Goal: Transaction & Acquisition: Obtain resource

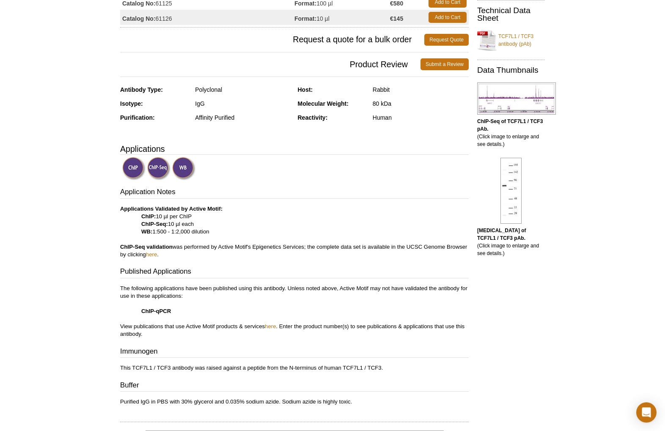
scroll to position [129, 0]
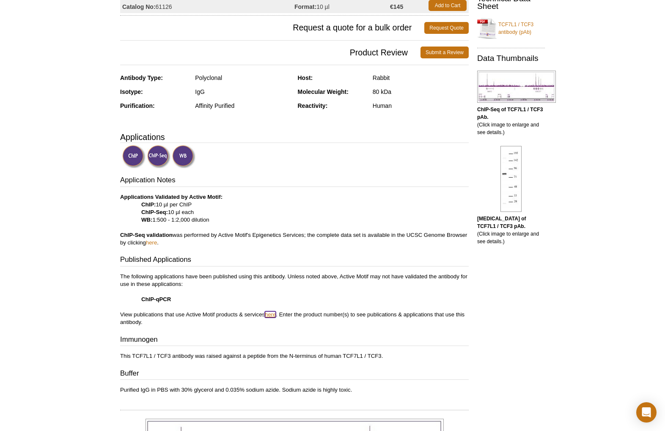
click at [274, 314] on link "here" at bounding box center [270, 314] width 11 height 6
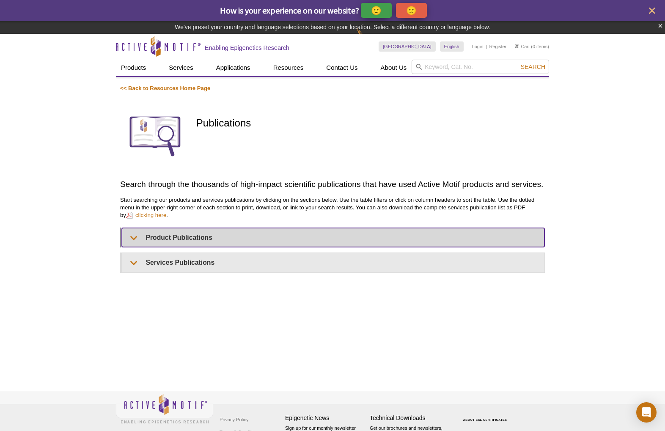
click at [162, 238] on summary "Product Publications" at bounding box center [333, 237] width 422 height 19
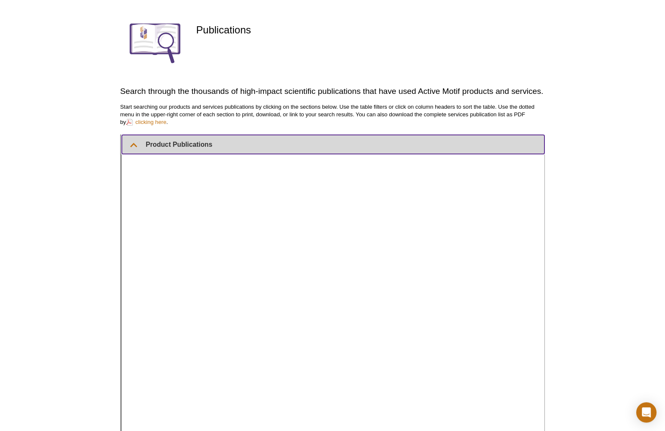
scroll to position [59, 0]
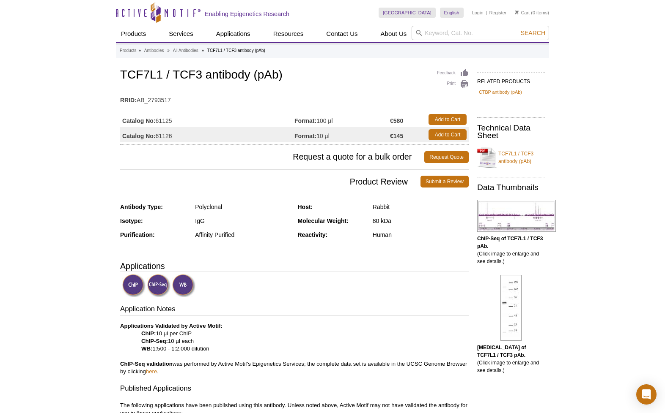
click at [353, 89] on table "RRID: AB_2793517" at bounding box center [294, 98] width 348 height 18
click at [440, 157] on link "Request Quote" at bounding box center [446, 157] width 44 height 12
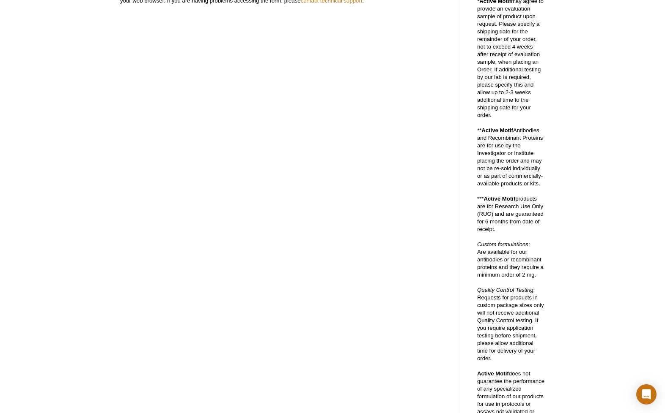
scroll to position [129, 0]
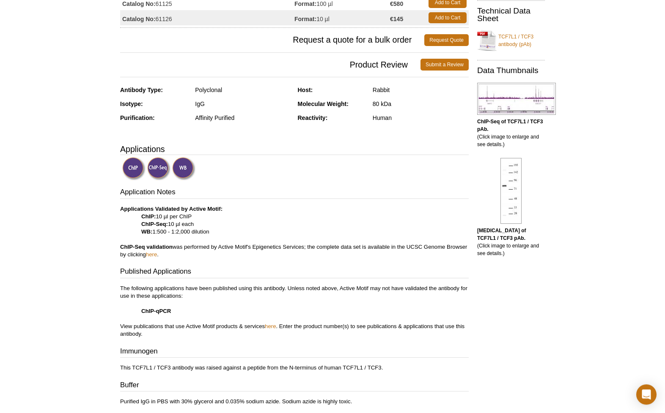
scroll to position [129, 0]
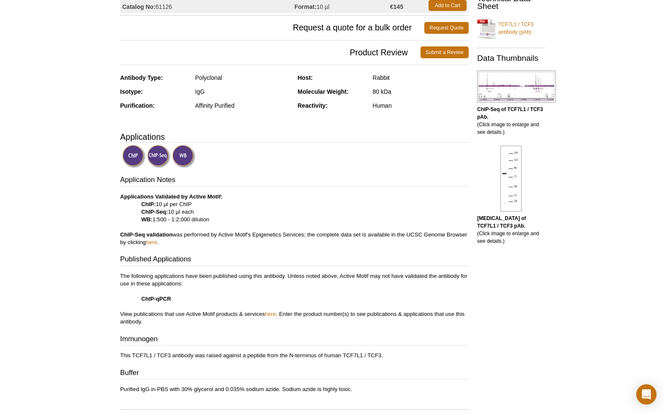
click at [175, 239] on p "Applications Validated by Active Motif: ChIP: 10 µl per ChIP ChIP-Seq: 10 µl ea…" at bounding box center [294, 219] width 348 height 53
click at [157, 244] on link "here" at bounding box center [151, 242] width 11 height 6
